Goal: Transaction & Acquisition: Subscribe to service/newsletter

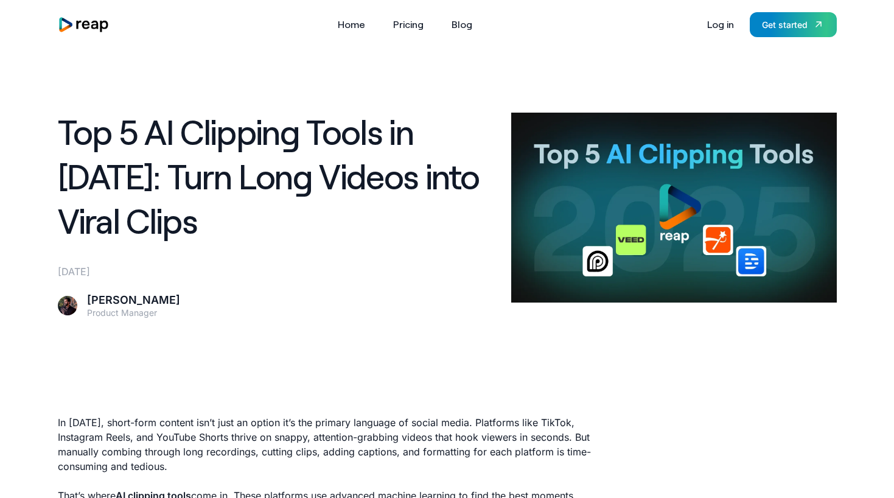
click at [95, 24] on img "home" at bounding box center [84, 24] width 52 height 16
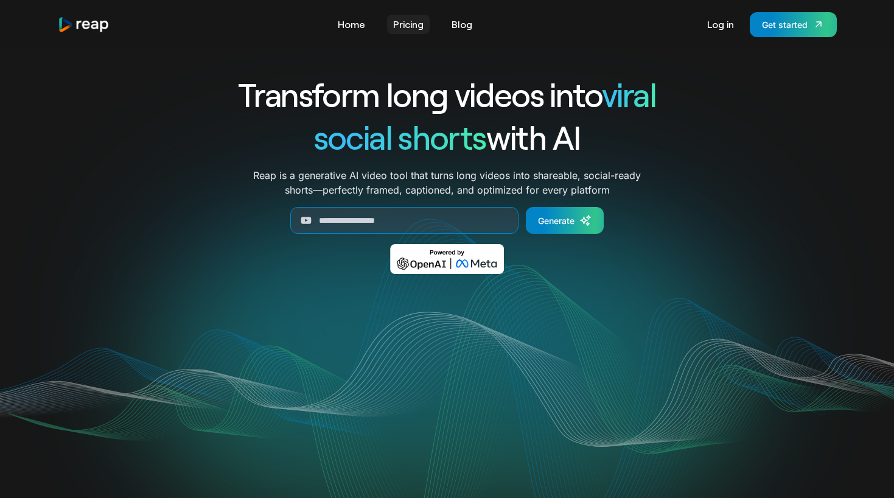
click at [420, 29] on link "Pricing" at bounding box center [408, 24] width 43 height 19
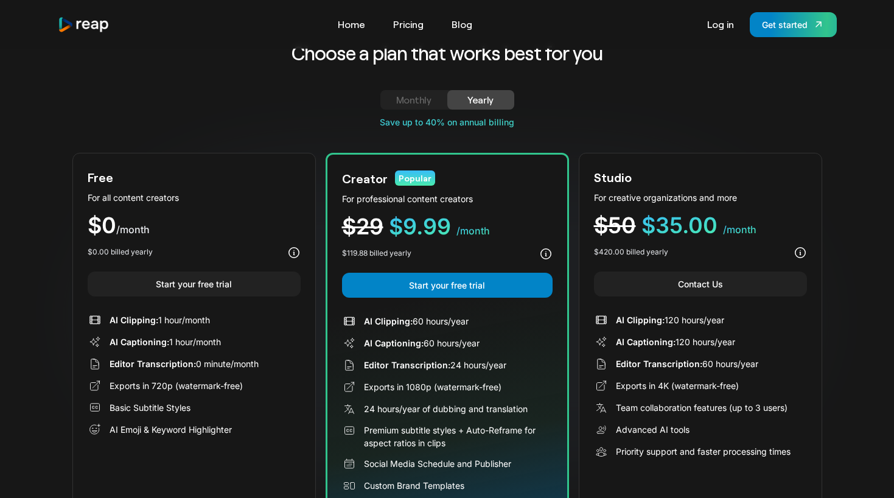
scroll to position [35, 0]
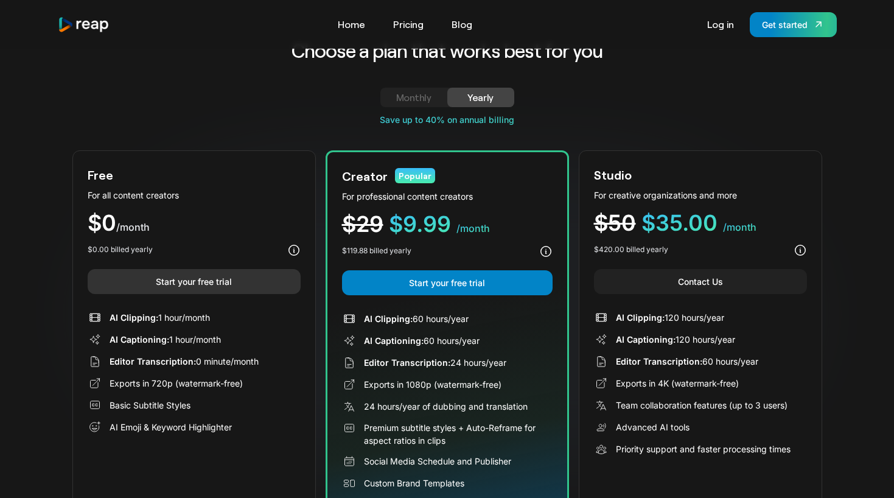
click at [226, 277] on link "Start your free trial" at bounding box center [194, 281] width 213 height 25
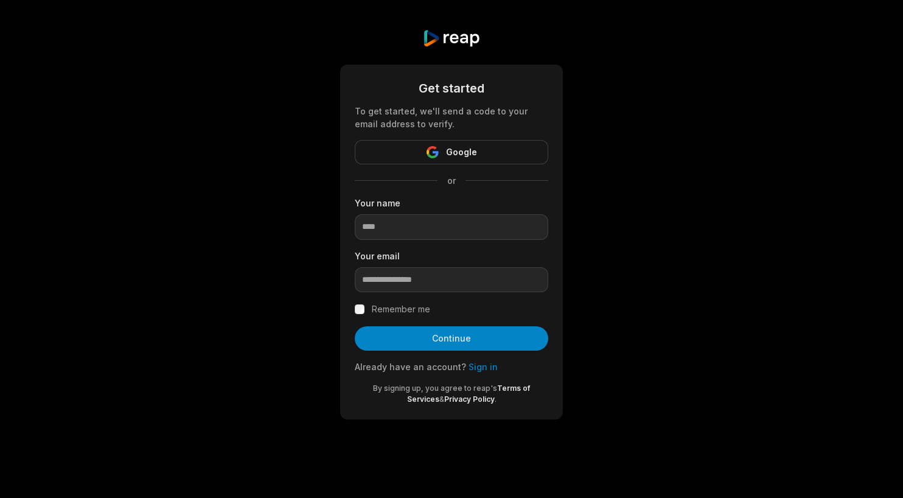
click at [450, 153] on span "Google" at bounding box center [461, 152] width 31 height 15
